Goal: Find specific page/section

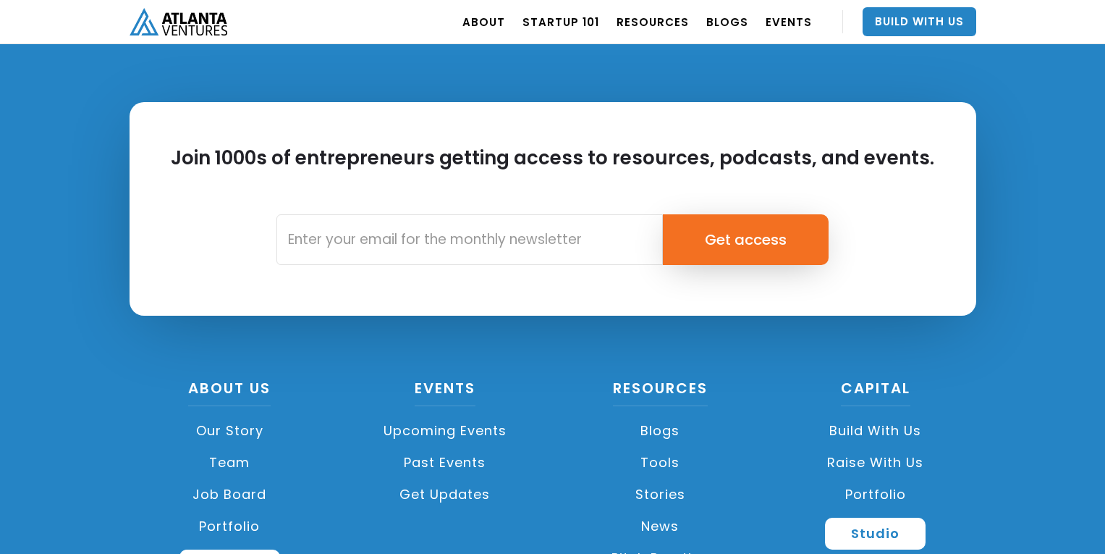
scroll to position [3476, 0]
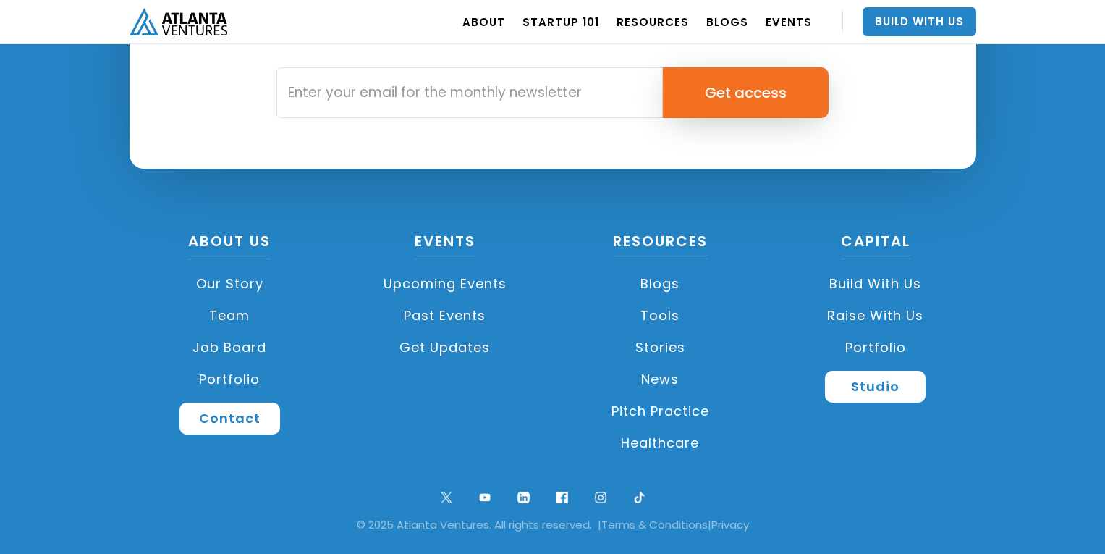
click at [238, 375] on link "Portfolio" at bounding box center [230, 379] width 201 height 32
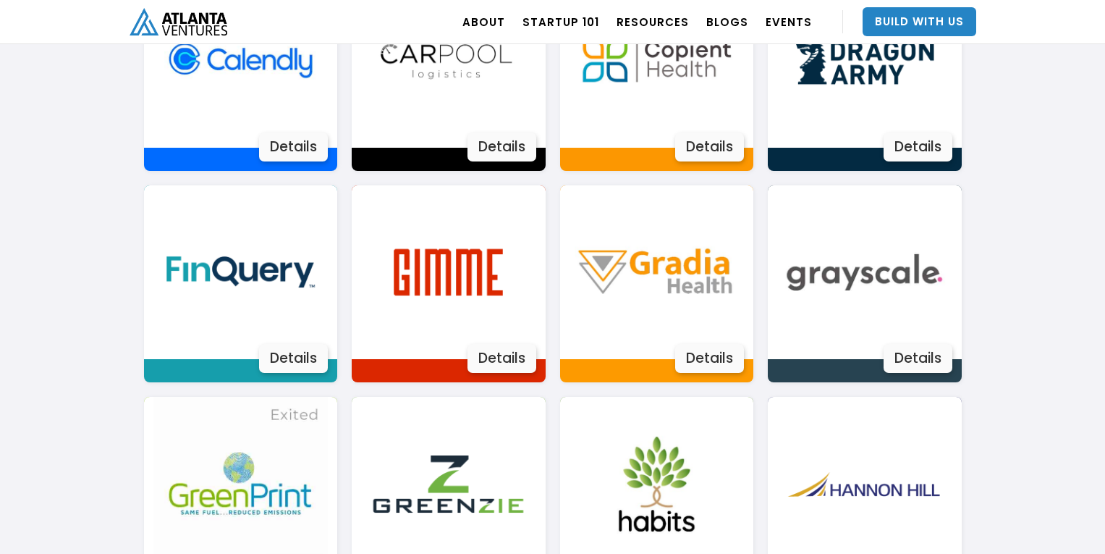
scroll to position [1785, 0]
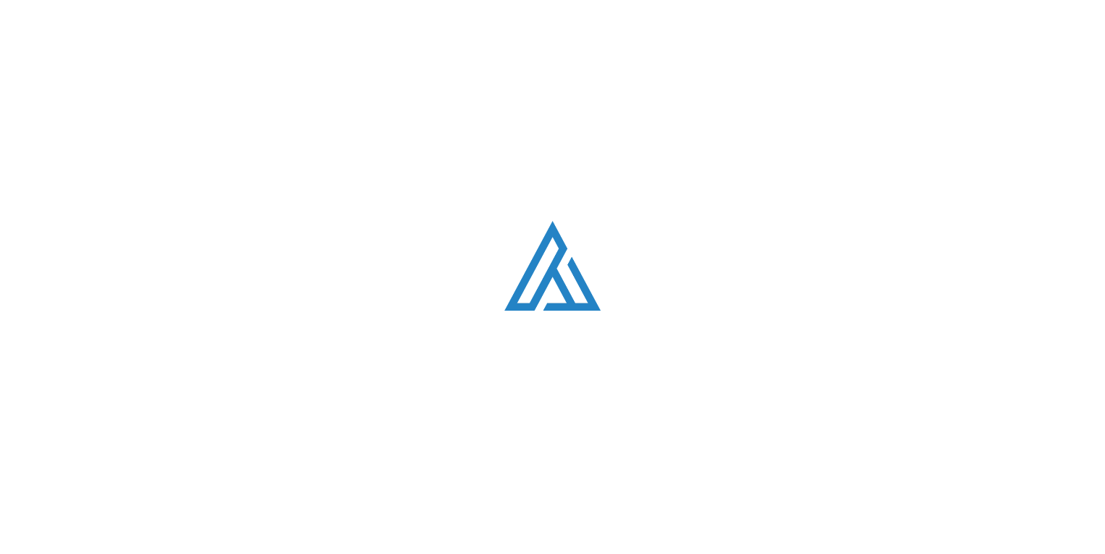
scroll to position [3468, 0]
